Goal: Navigation & Orientation: Find specific page/section

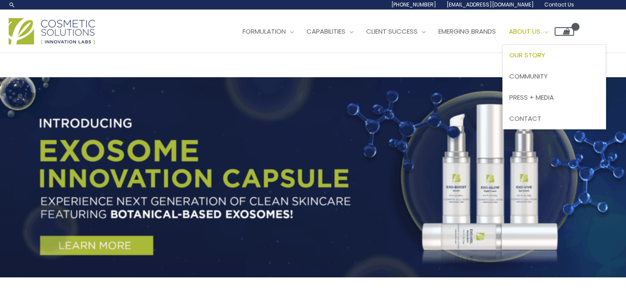
click at [545, 54] on span "Our Story" at bounding box center [527, 55] width 36 height 9
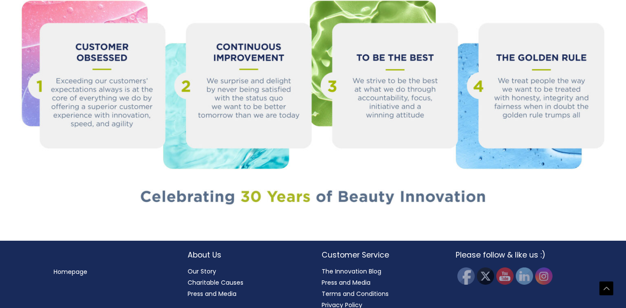
scroll to position [959, 0]
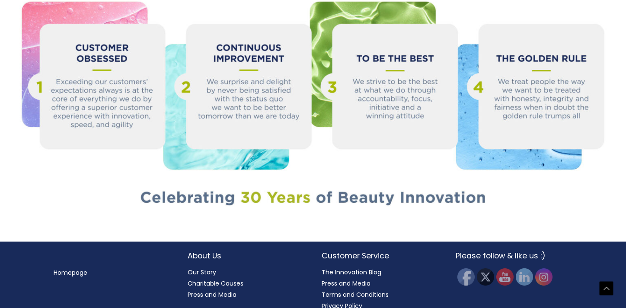
click at [197, 268] on link "Our Story" at bounding box center [201, 272] width 29 height 9
